Goal: Task Accomplishment & Management: Manage account settings

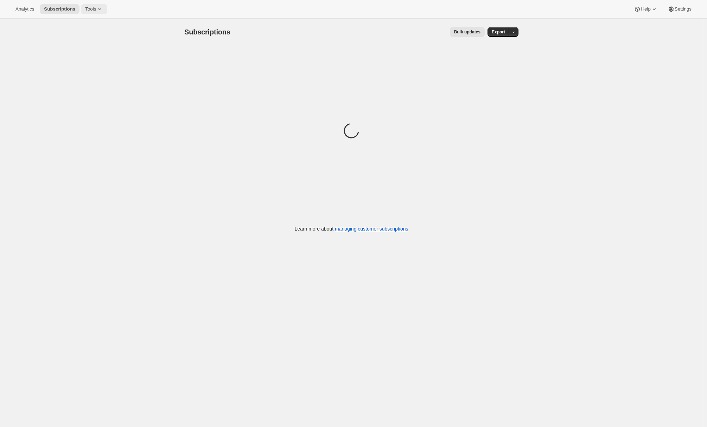
click at [95, 8] on span "Tools" at bounding box center [90, 9] width 11 height 6
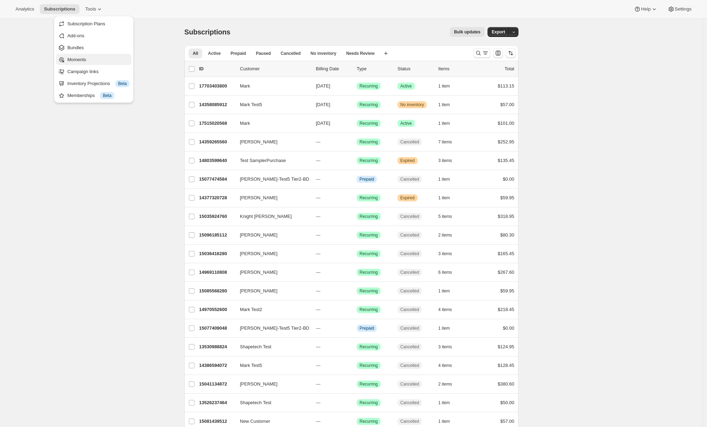
click at [82, 60] on span "Moments" at bounding box center [76, 59] width 19 height 5
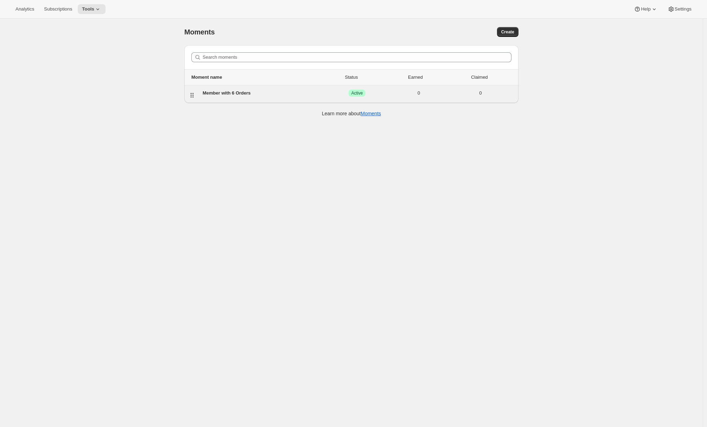
click at [225, 94] on div "Member with 6 Orders" at bounding box center [264, 93] width 123 height 7
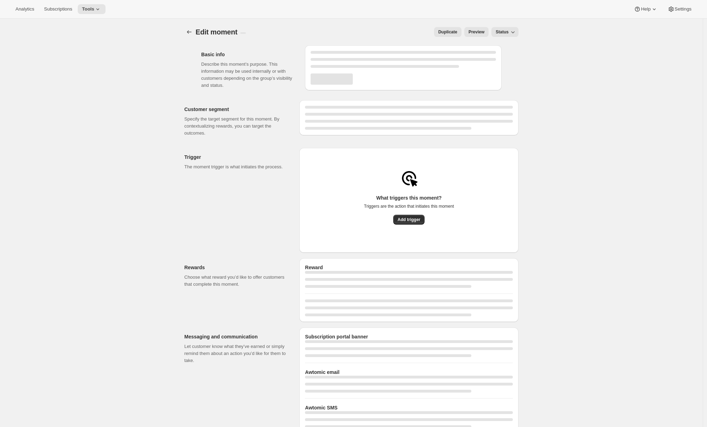
select select "FIXED_AMOUNT"
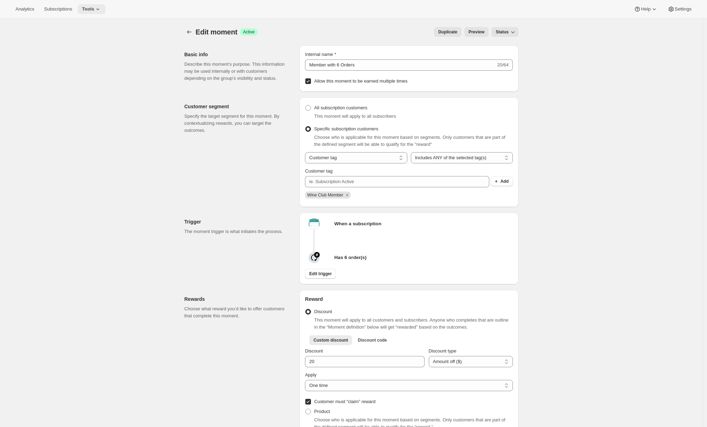
click at [101, 8] on icon at bounding box center [97, 9] width 7 height 7
click at [79, 94] on div "Memberships Info Beta" at bounding box center [98, 95] width 62 height 7
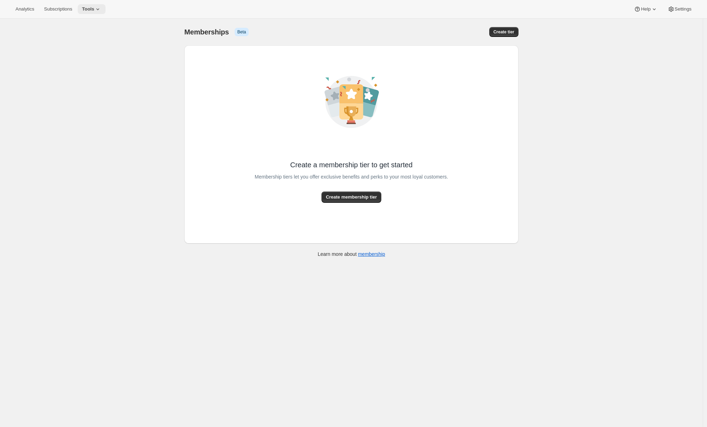
click at [88, 11] on span "Tools" at bounding box center [88, 9] width 12 height 6
click at [34, 43] on div "[object Object]. This page is ready Memberships Info Beta Create tier Create a …" at bounding box center [351, 232] width 703 height 427
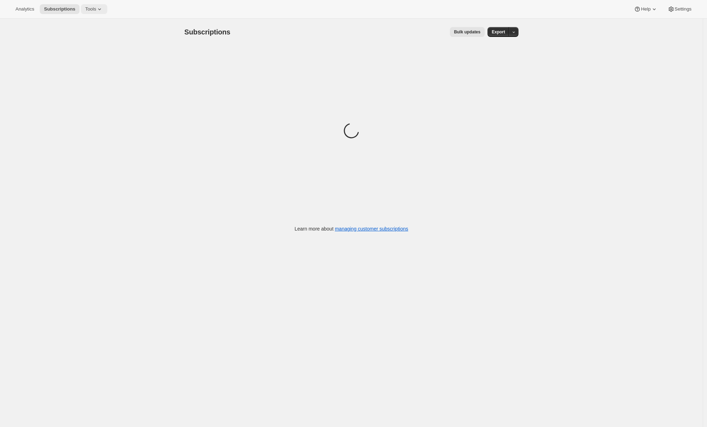
click at [96, 10] on span "Tools" at bounding box center [90, 9] width 11 height 6
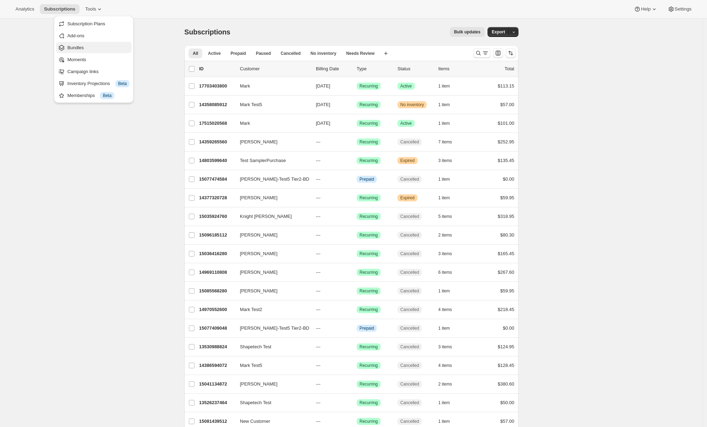
click at [89, 49] on span "Bundles" at bounding box center [98, 47] width 62 height 7
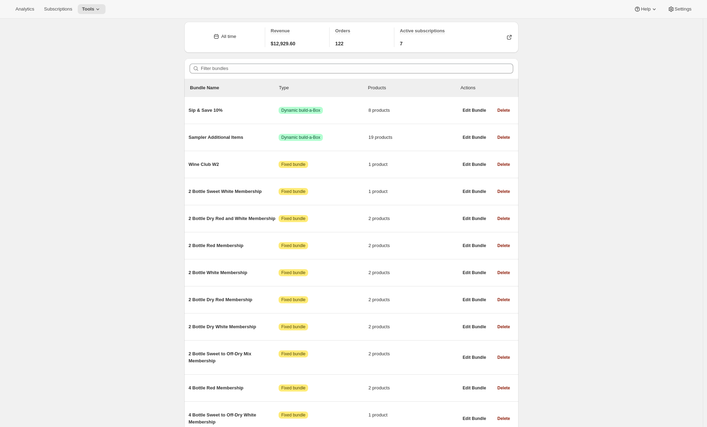
scroll to position [28, 0]
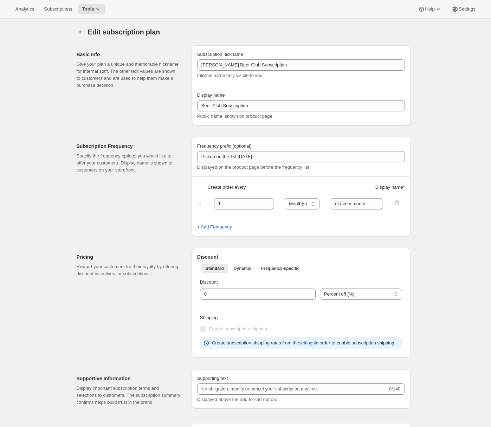
select select "MONTH"
select select "MONTHDAY"
